Goal: Information Seeking & Learning: Learn about a topic

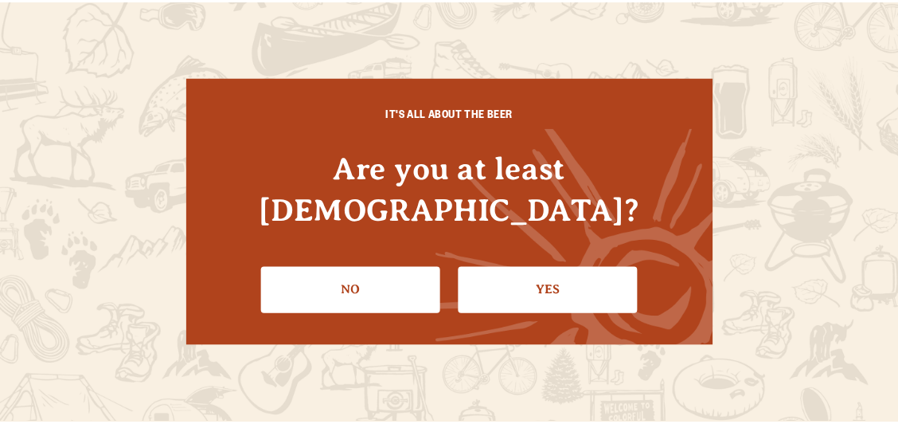
scroll to position [147, 0]
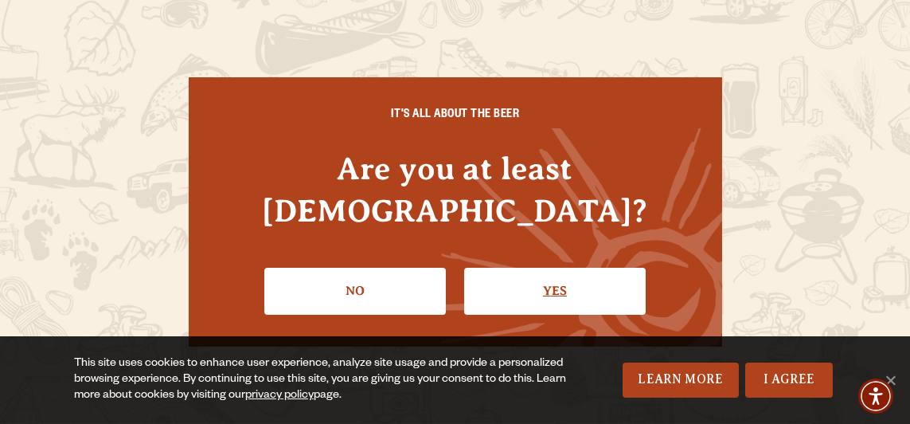
click at [565, 274] on link "Yes" at bounding box center [555, 291] width 182 height 46
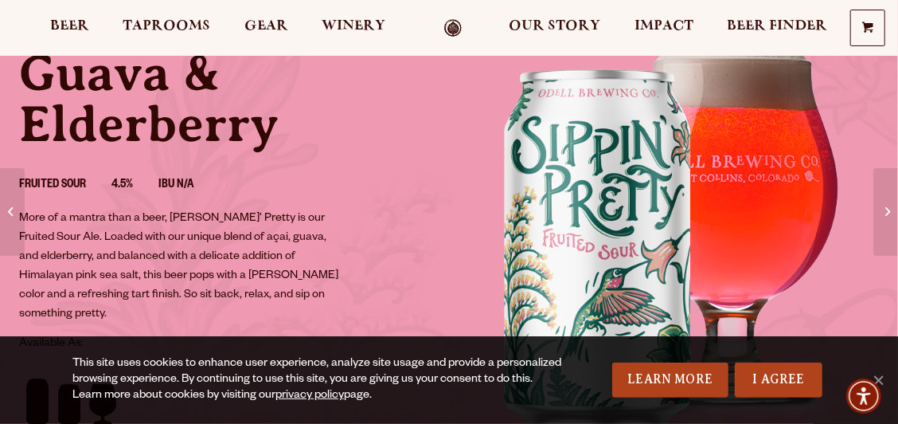
scroll to position [227, 0]
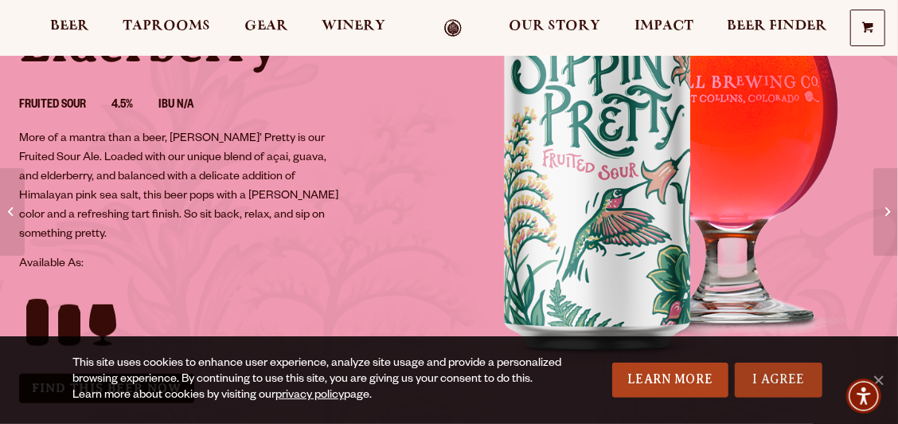
click at [785, 375] on link "I Agree" at bounding box center [779, 379] width 88 height 35
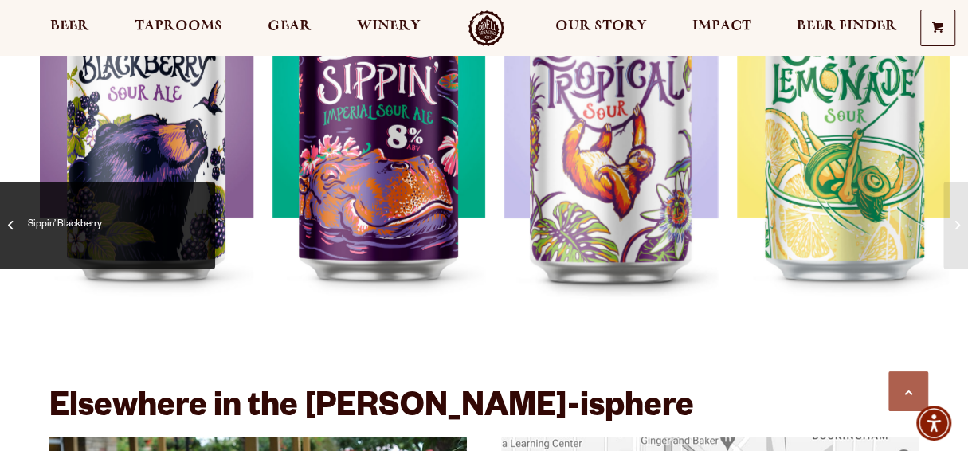
scroll to position [2453, 0]
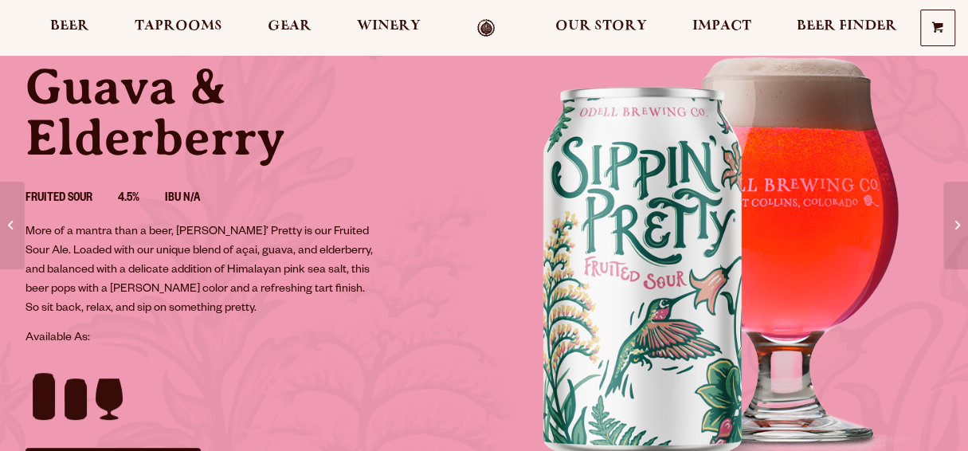
scroll to position [134, 0]
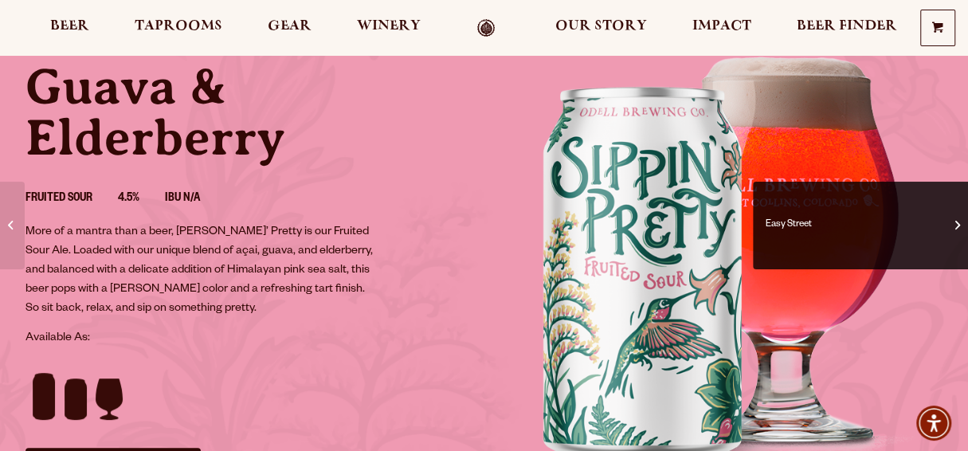
click at [949, 237] on span "Easy Street" at bounding box center [860, 226] width 191 height 64
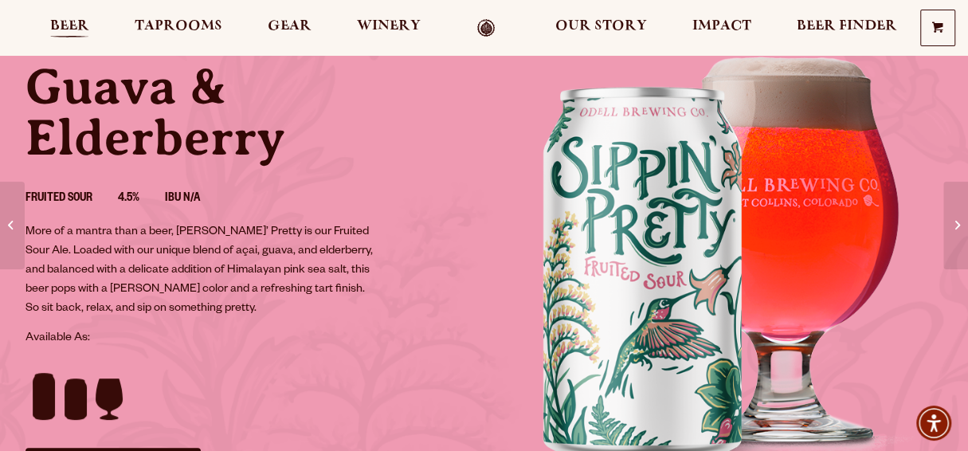
click at [84, 31] on span "Beer" at bounding box center [69, 26] width 39 height 13
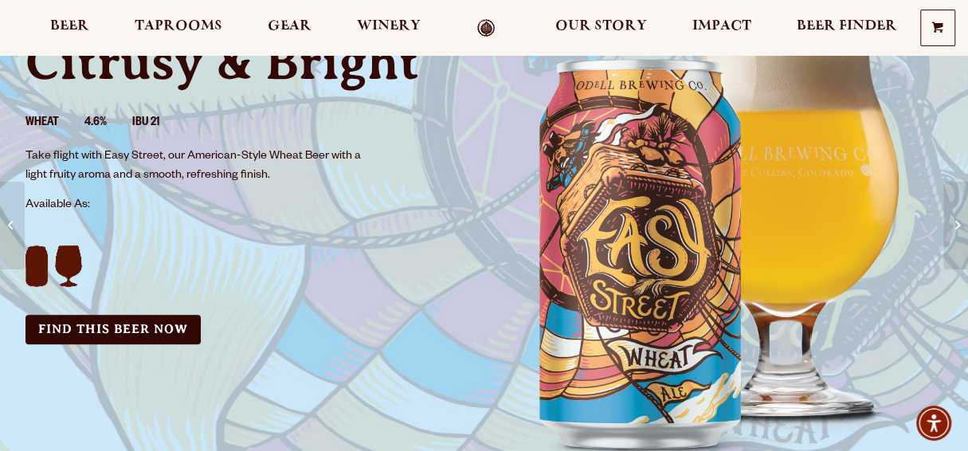
scroll to position [159, 0]
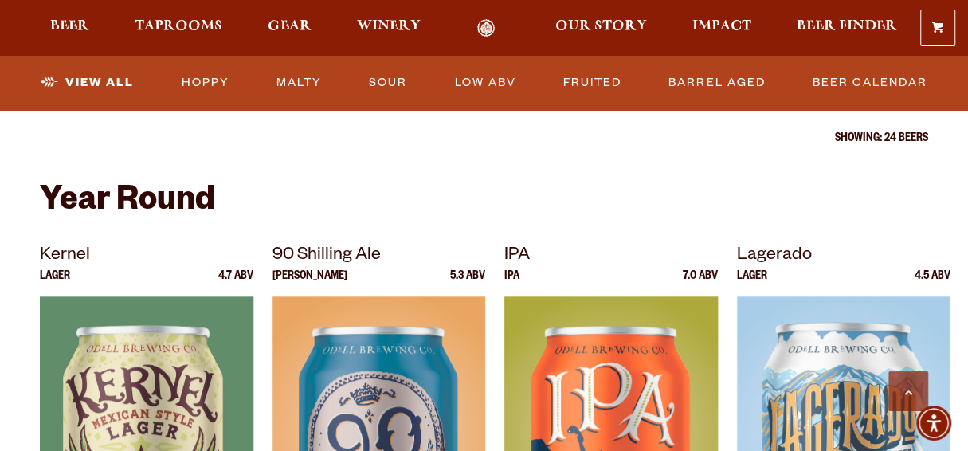
scroll to position [796, 0]
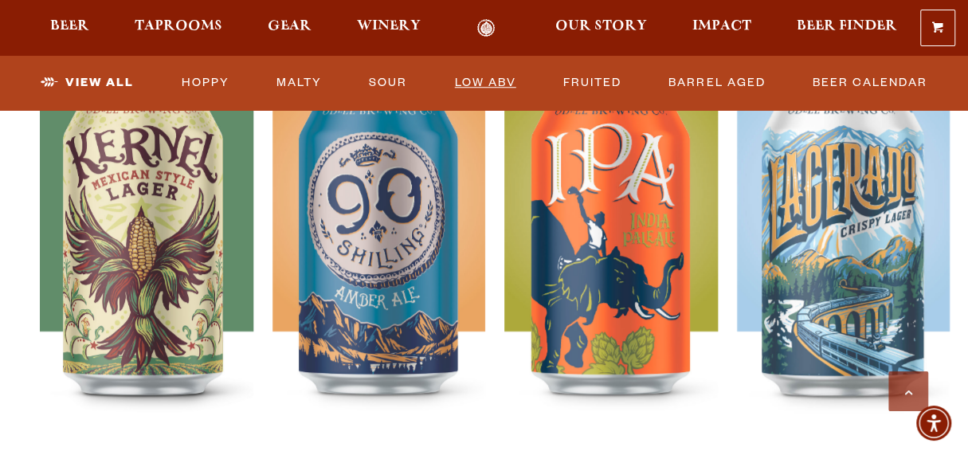
click at [483, 75] on link "Low ABV" at bounding box center [485, 83] width 74 height 37
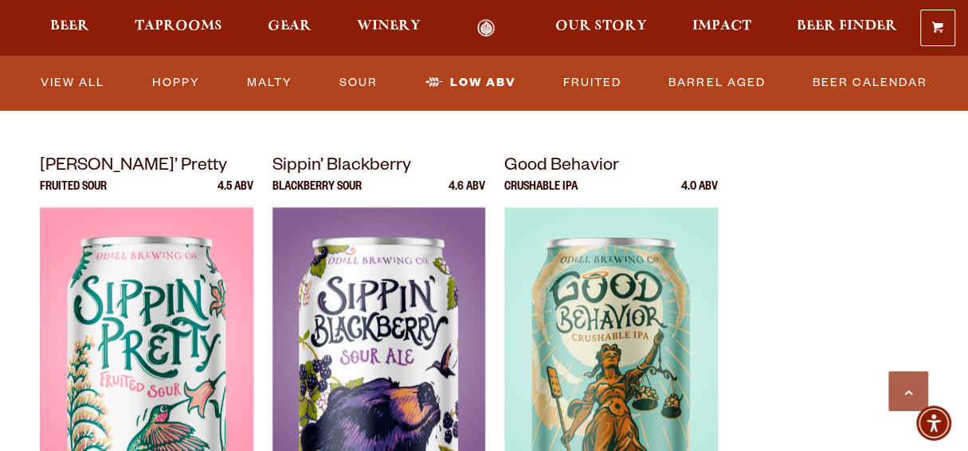
scroll to position [956, 0]
